Goal: Information Seeking & Learning: Learn about a topic

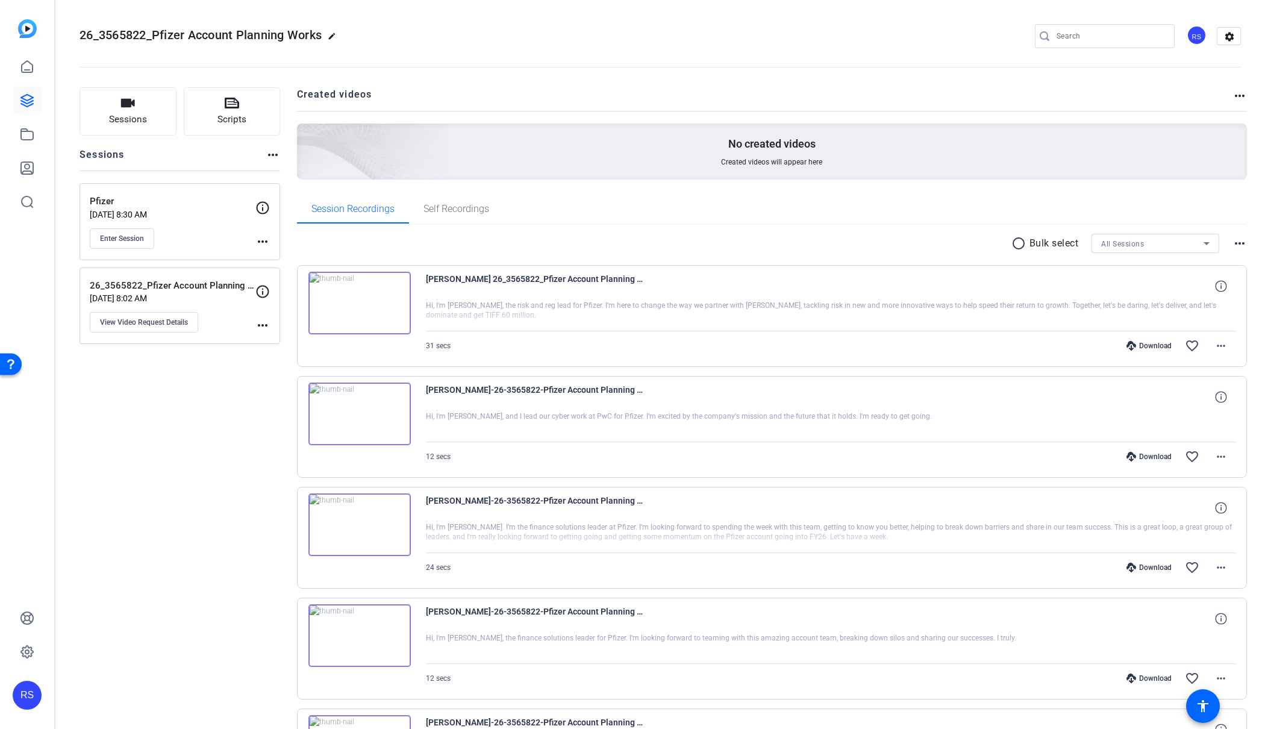
click at [349, 297] on img at bounding box center [359, 303] width 102 height 63
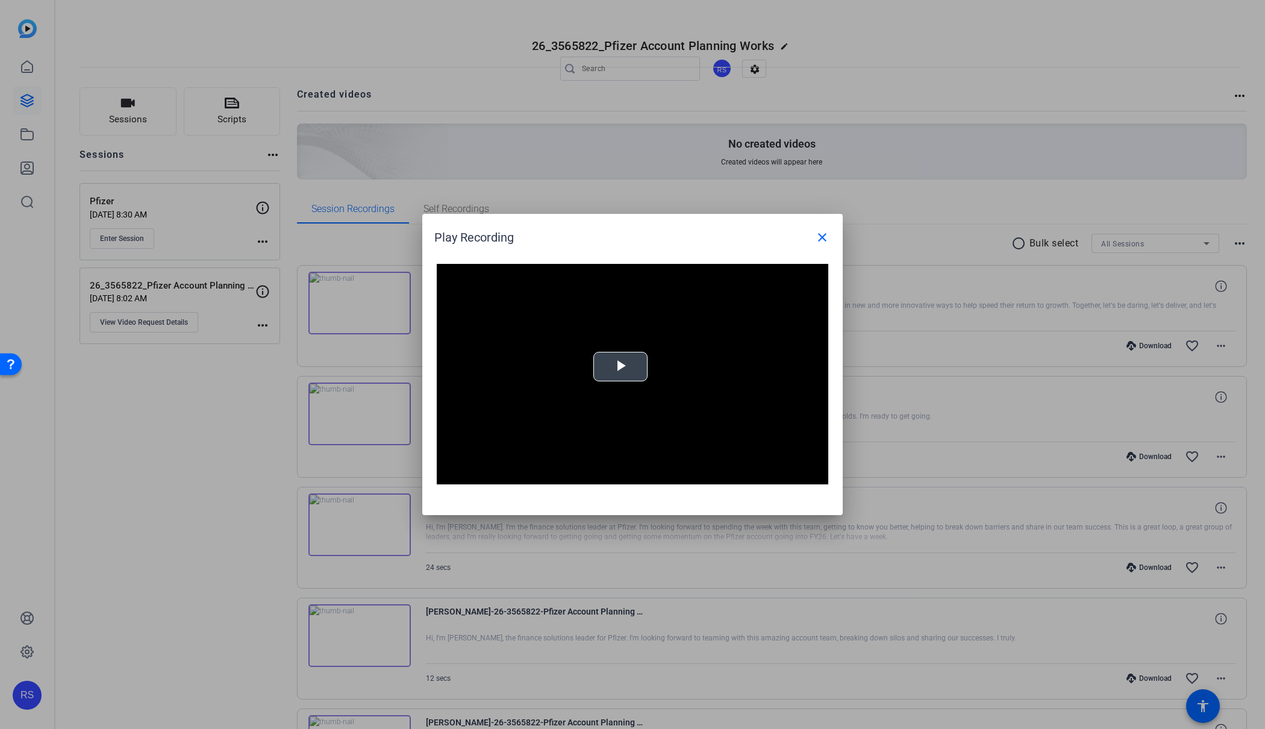
click at [621, 367] on span "Video Player" at bounding box center [621, 367] width 0 height 0
click at [631, 366] on video "Video Player" at bounding box center [633, 374] width 392 height 221
click at [546, 383] on video "Video Player" at bounding box center [633, 374] width 392 height 221
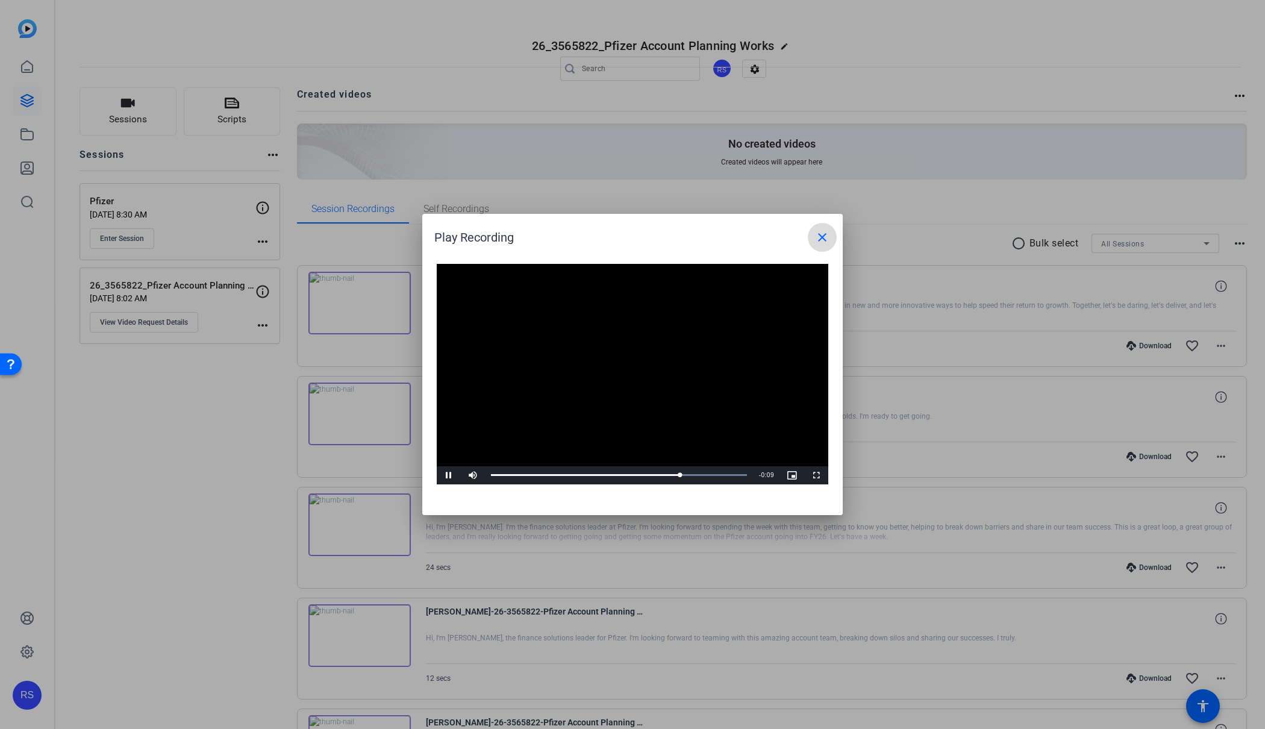
click at [821, 237] on mat-icon "close" at bounding box center [822, 237] width 14 height 14
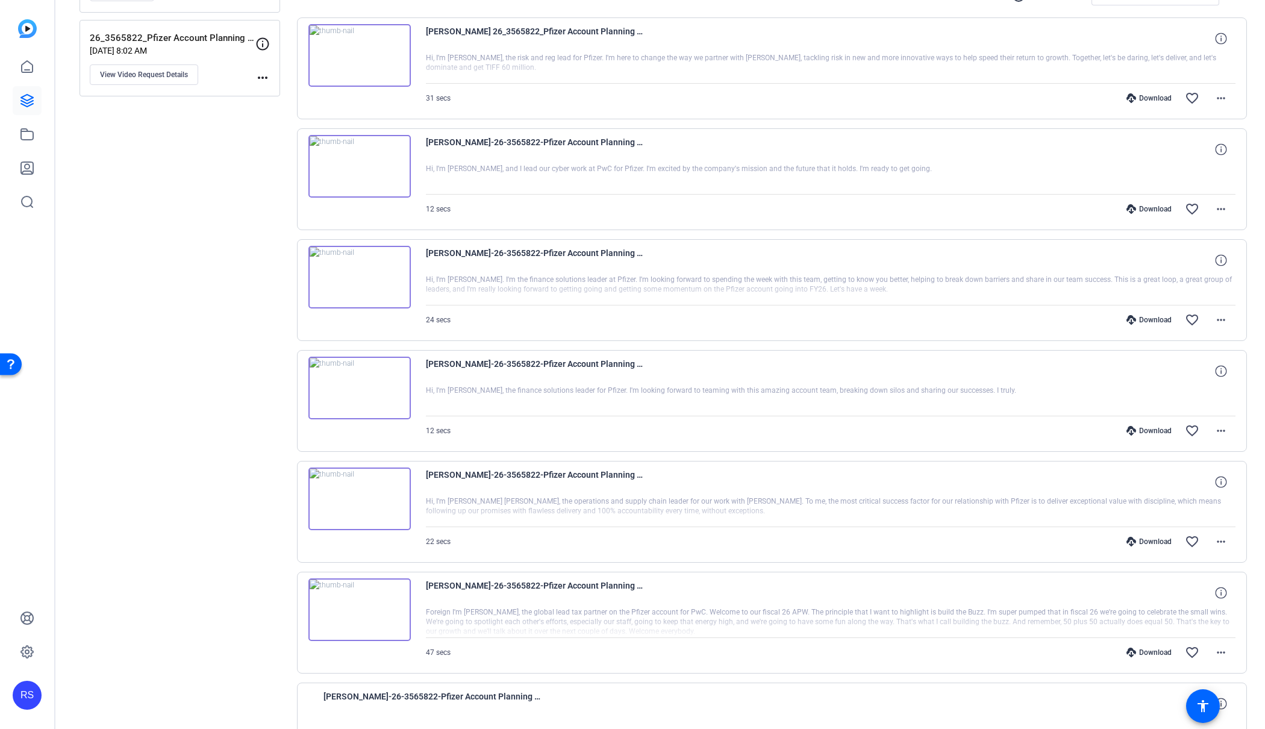
scroll to position [243, 0]
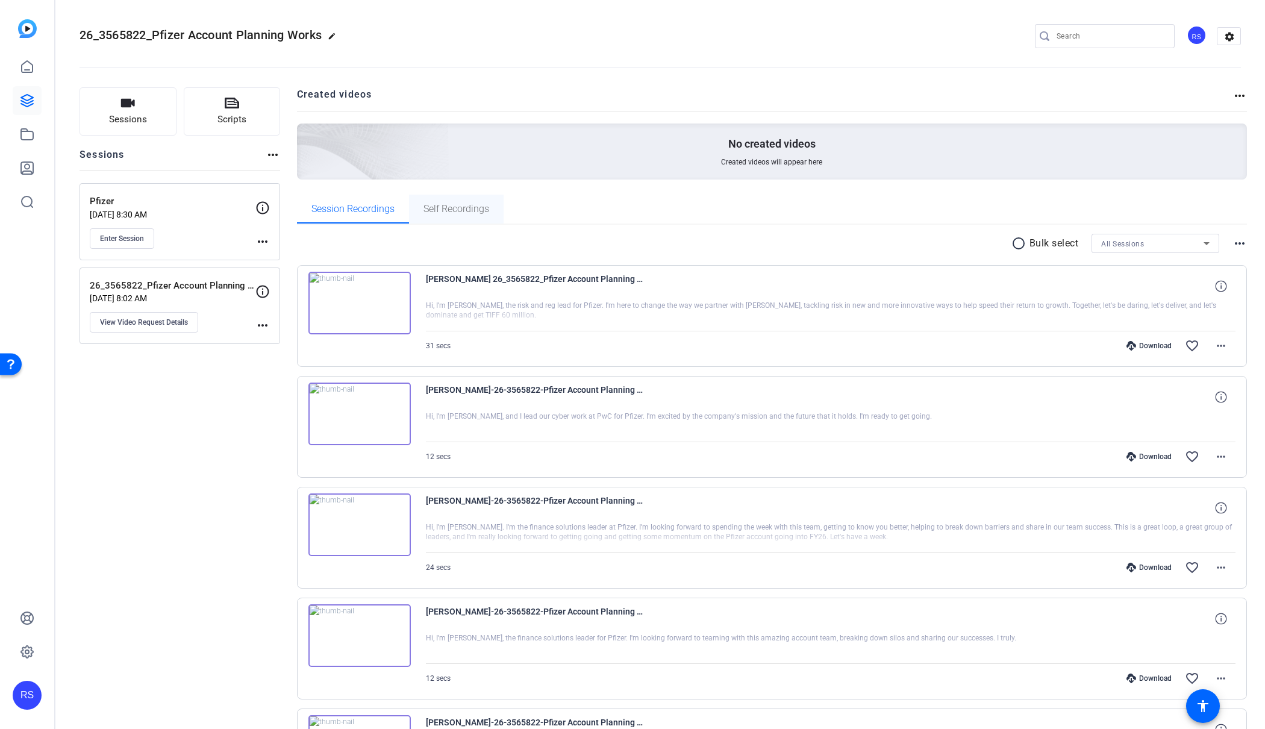
click at [443, 213] on span "Self Recordings" at bounding box center [457, 209] width 66 height 10
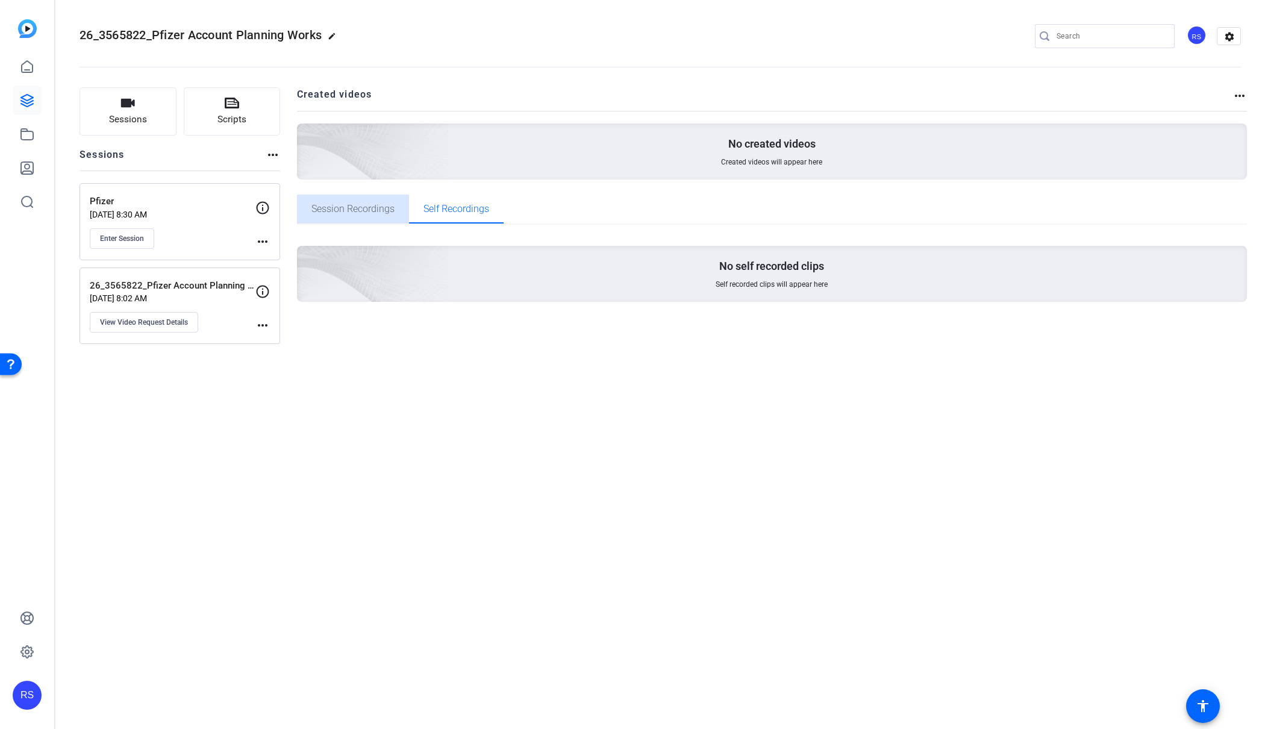
click at [372, 207] on span "Session Recordings" at bounding box center [352, 209] width 83 height 10
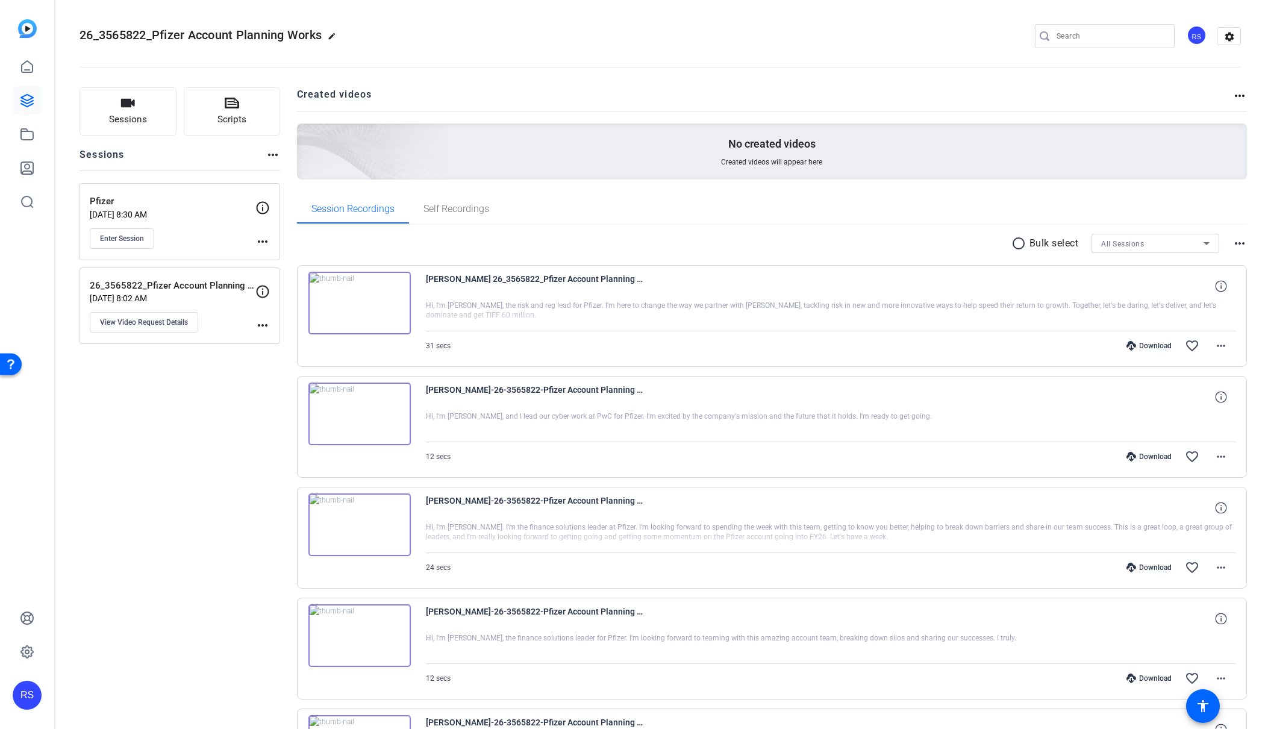
click at [1154, 245] on div "All Sessions" at bounding box center [1152, 243] width 102 height 15
click at [1122, 286] on mat-option "Pfizer" at bounding box center [1156, 286] width 128 height 19
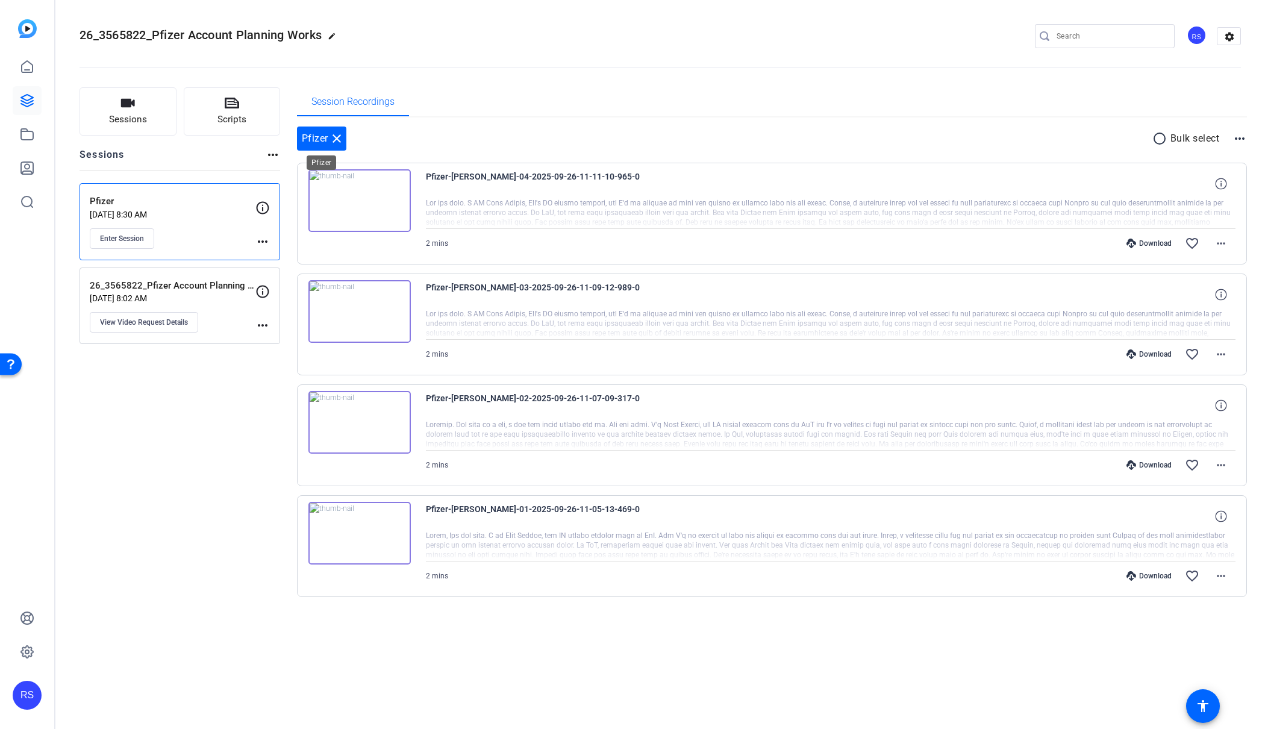
click at [331, 137] on mat-icon "close" at bounding box center [337, 138] width 14 height 14
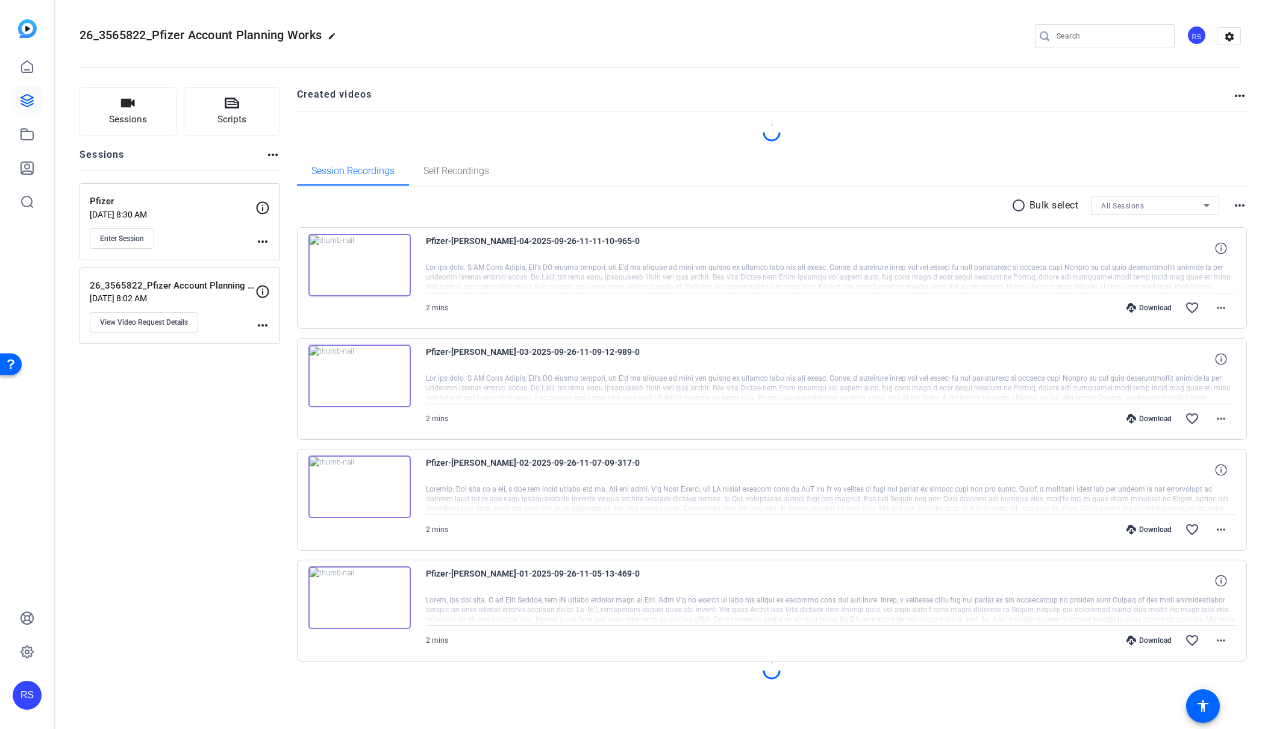
click at [1132, 204] on mat-tab-group "Session Recordings Self Recordings radio_button_unchecked Bulk select All Sessi…" at bounding box center [772, 438] width 951 height 562
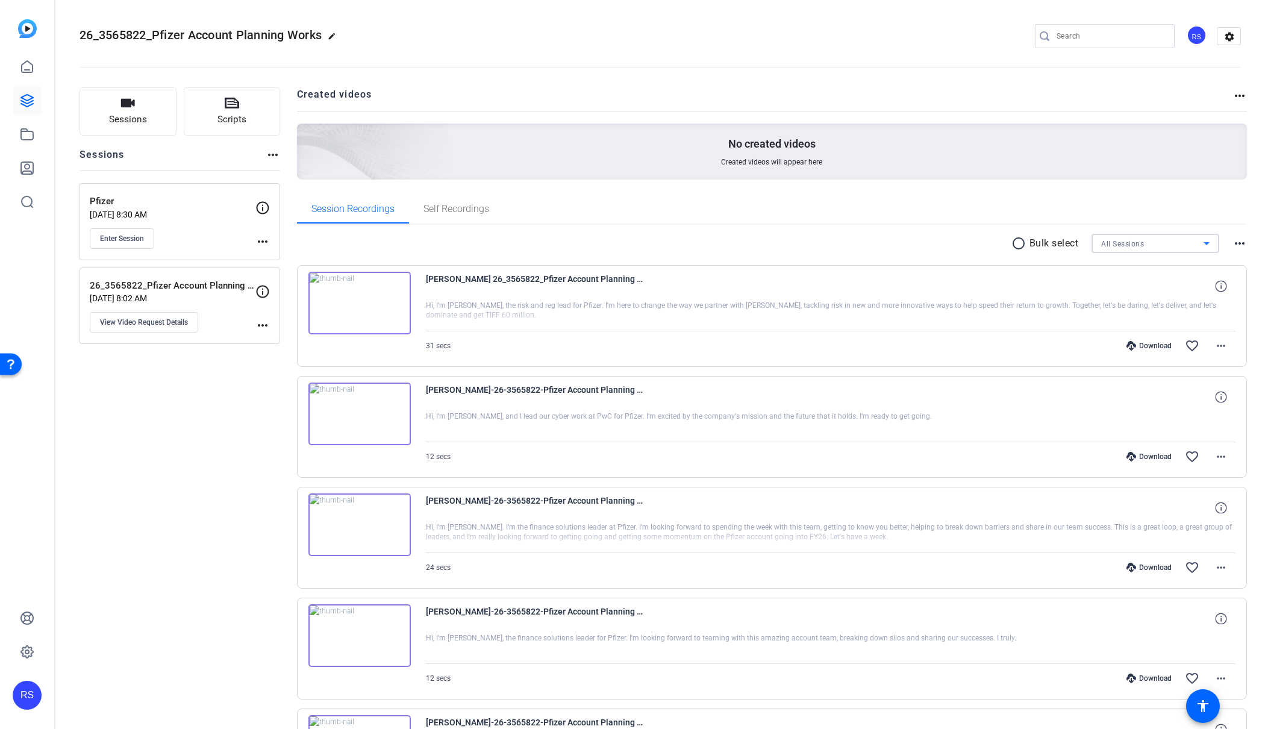
click at [1122, 241] on span "All Sessions" at bounding box center [1122, 244] width 43 height 8
click at [1119, 304] on span "26_3565822_Pfizer Account Planning Workshop - Meet" at bounding box center [1155, 306] width 108 height 14
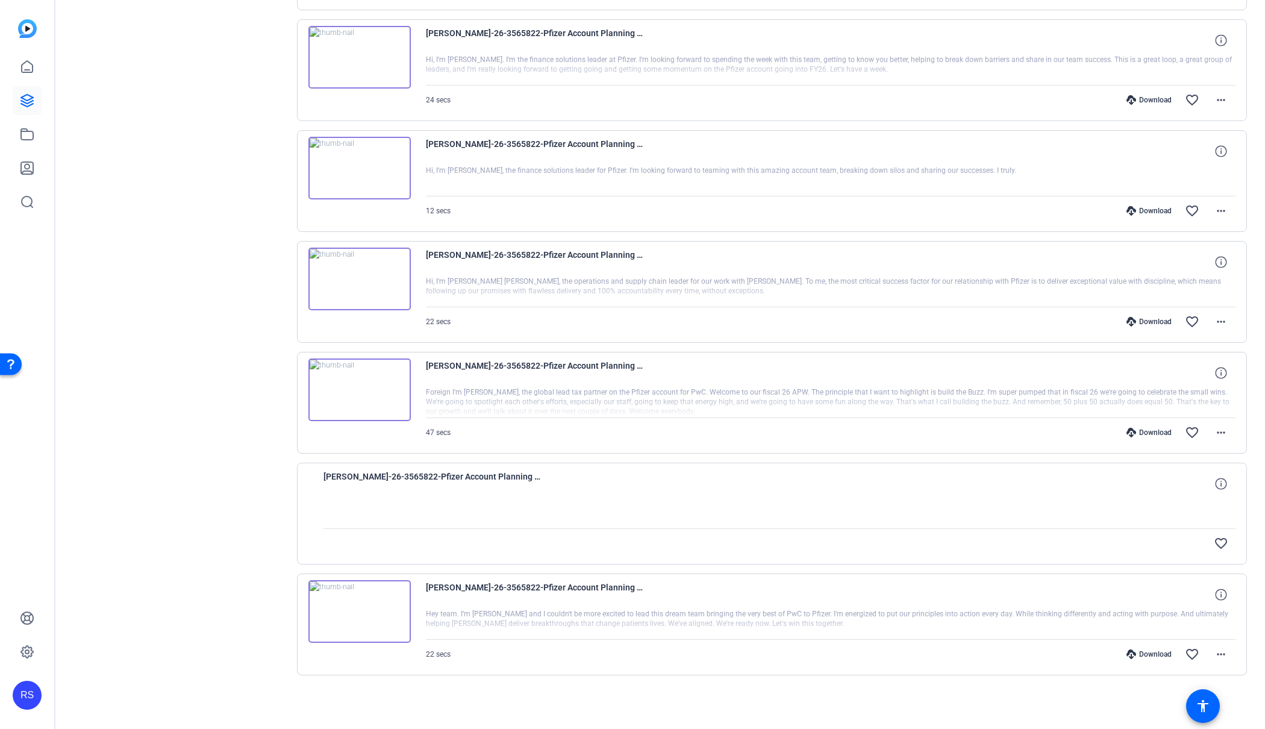
scroll to position [363, 0]
click at [352, 610] on img at bounding box center [359, 613] width 102 height 63
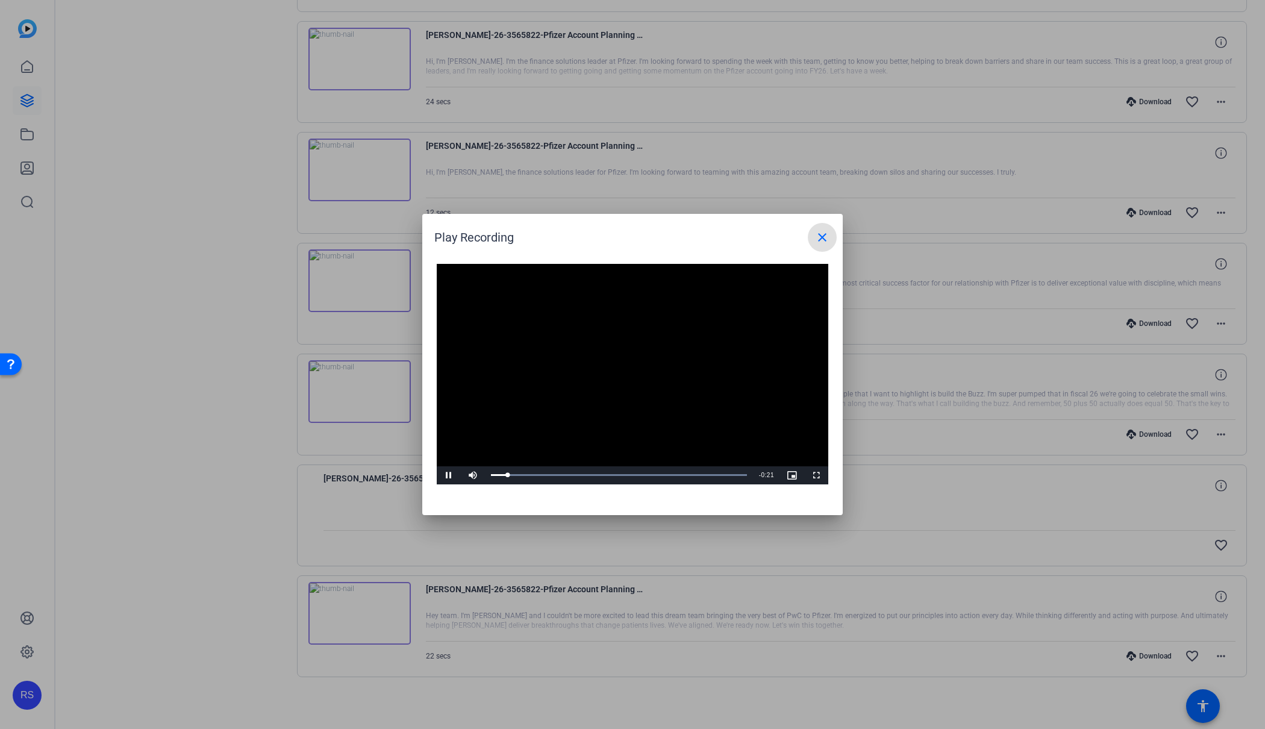
click at [808, 223] on button "close" at bounding box center [822, 237] width 29 height 29
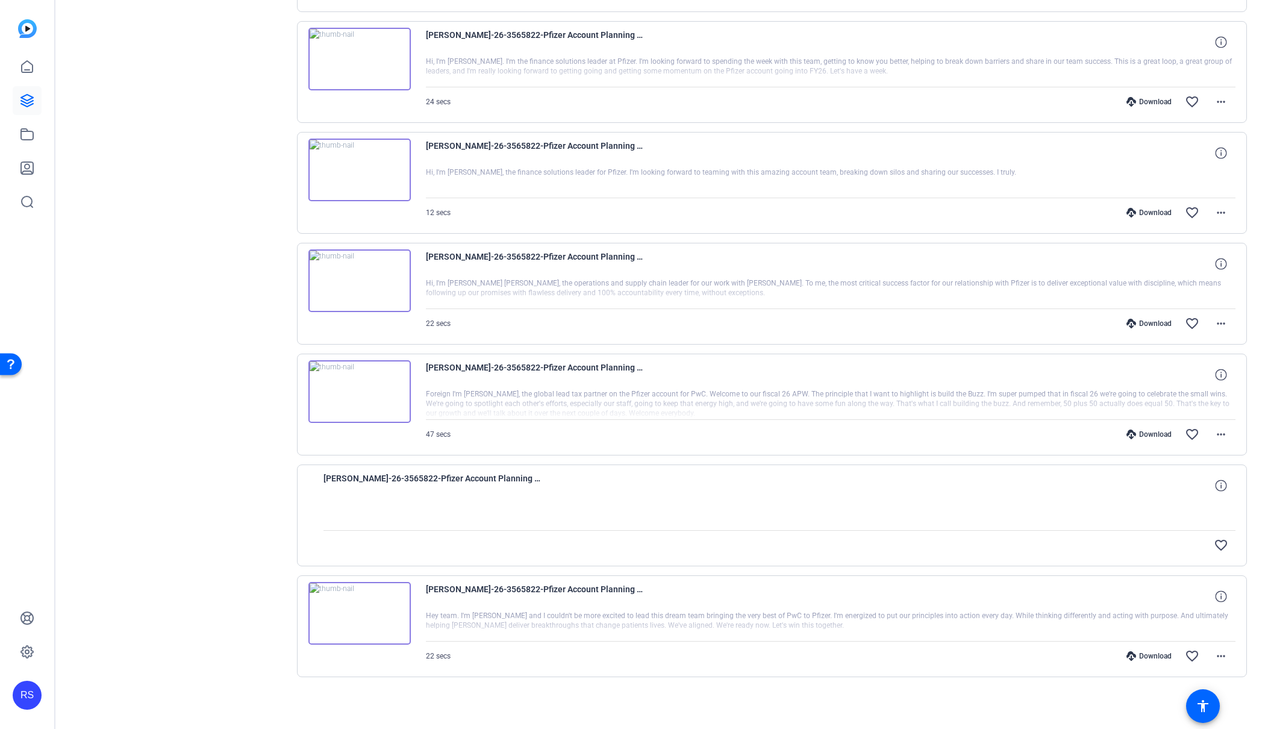
scroll to position [365, 0]
